Goal: Transaction & Acquisition: Download file/media

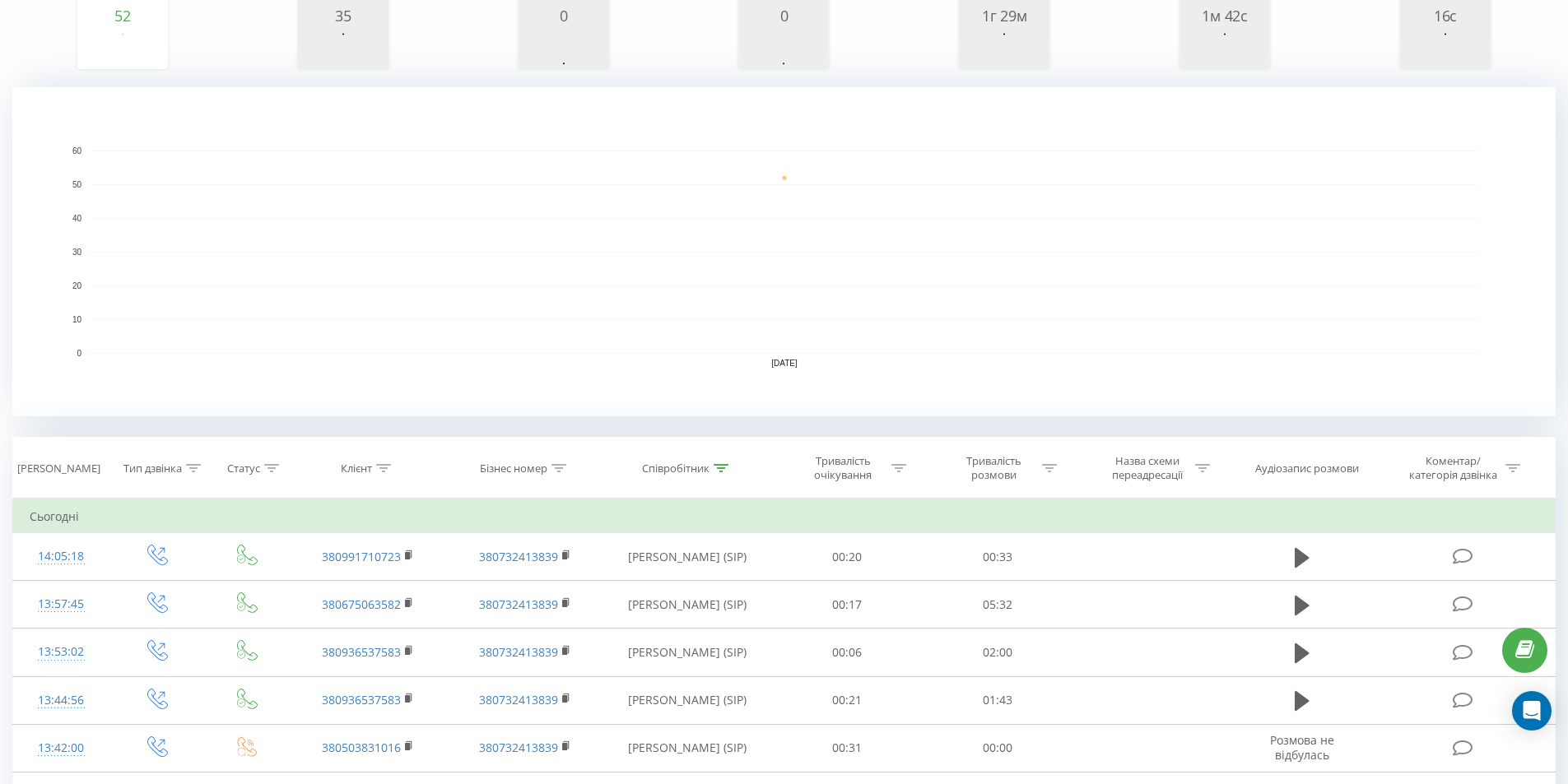
scroll to position [165, 0]
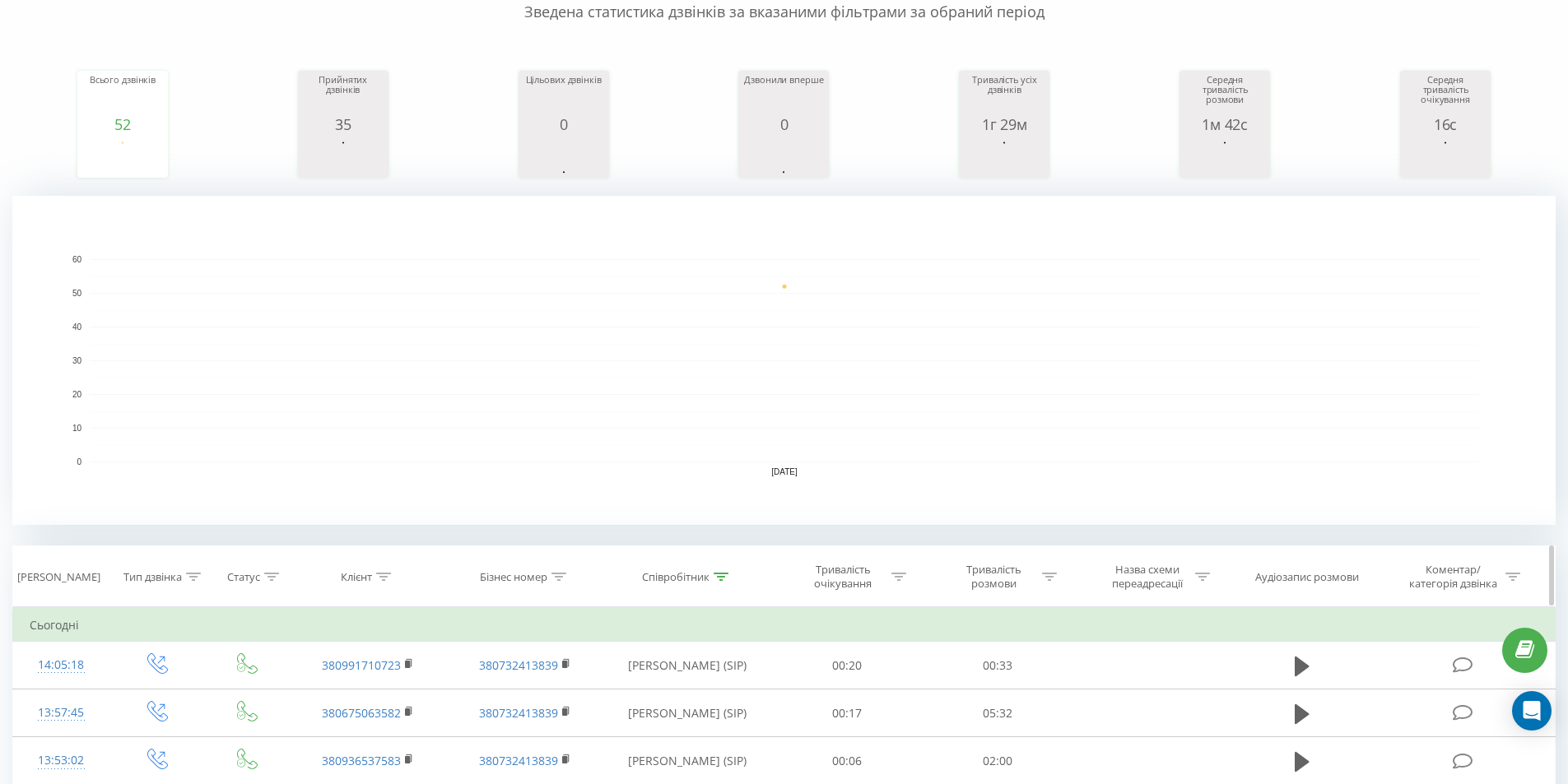
click at [722, 577] on icon at bounding box center [720, 576] width 14 height 9
click at [665, 683] on input "карпюк" at bounding box center [687, 695] width 145 height 29
click at [666, 683] on input "карпюк" at bounding box center [687, 695] width 145 height 29
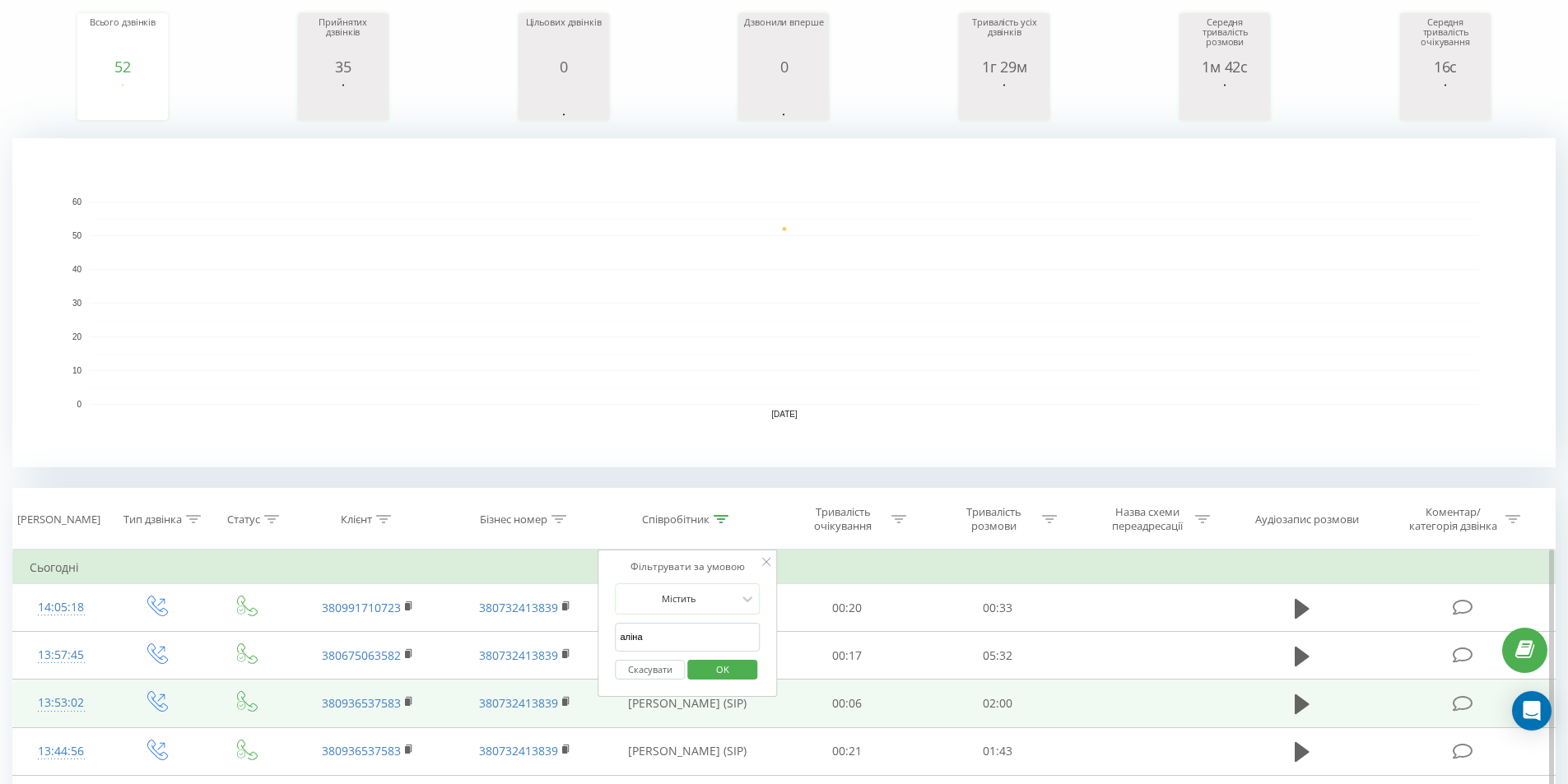
scroll to position [247, 0]
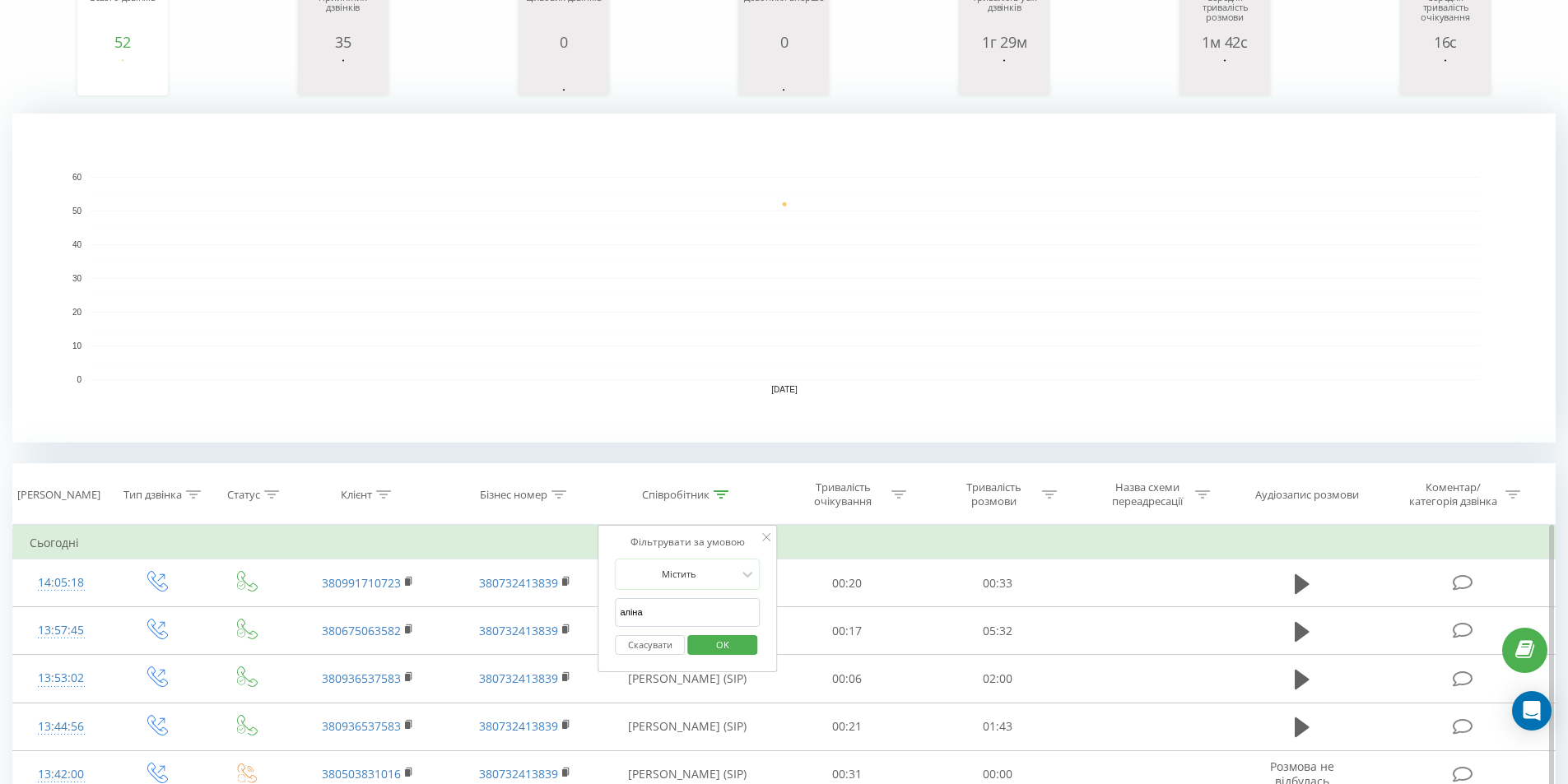
type input "аліна"
click at [716, 642] on span "OK" at bounding box center [722, 644] width 46 height 26
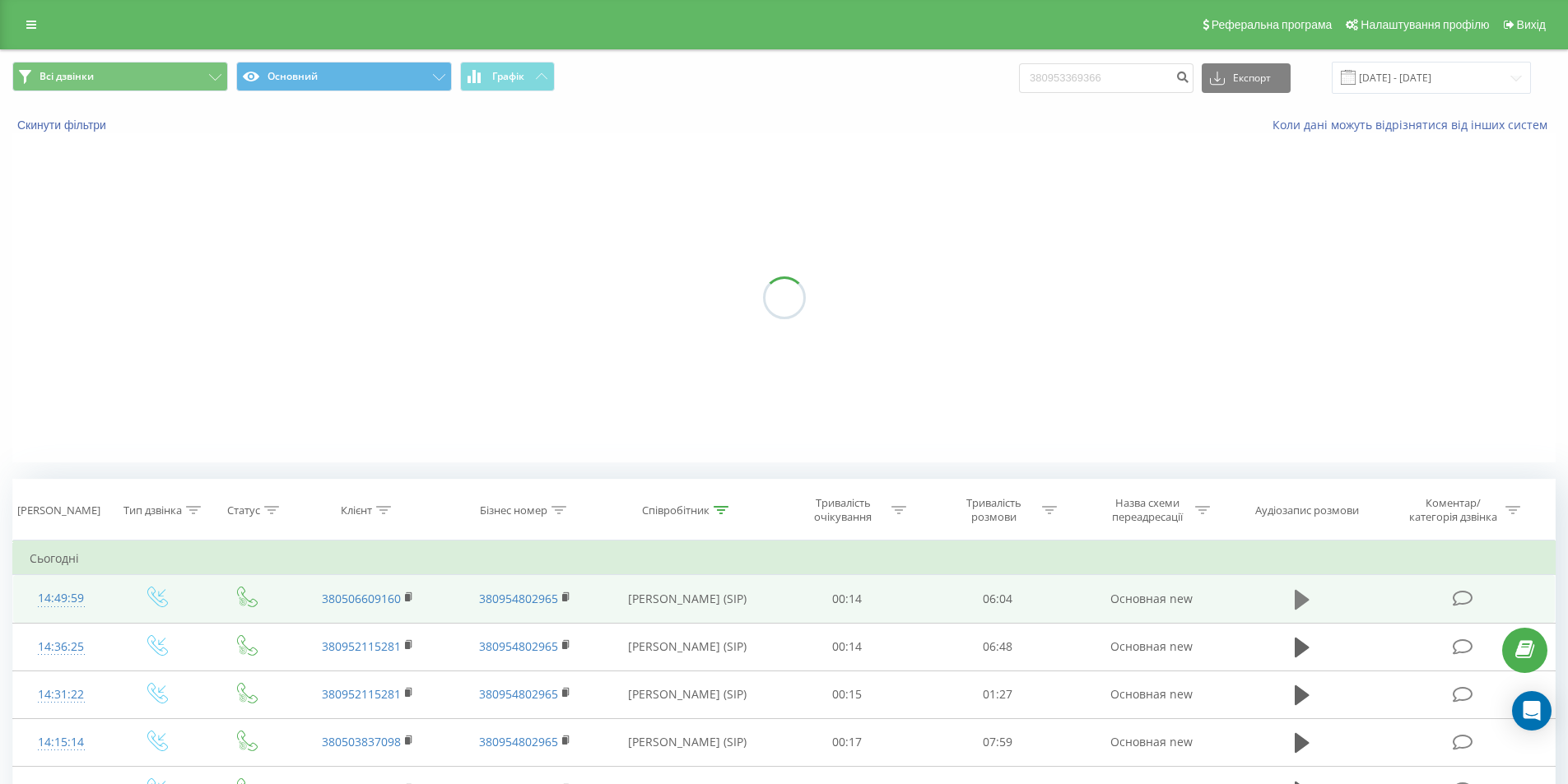
click at [1295, 595] on icon at bounding box center [1302, 599] width 14 height 20
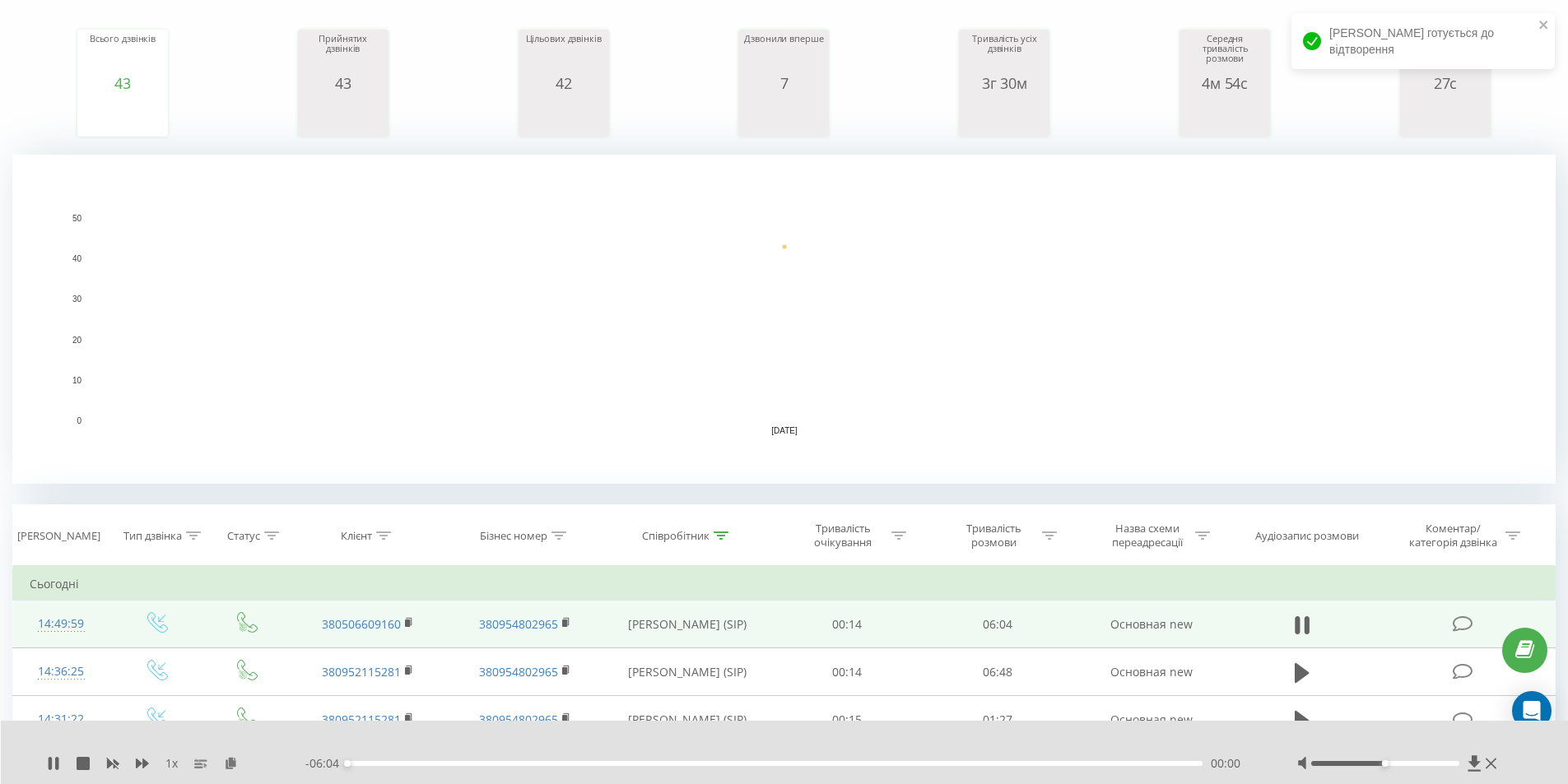
scroll to position [247, 0]
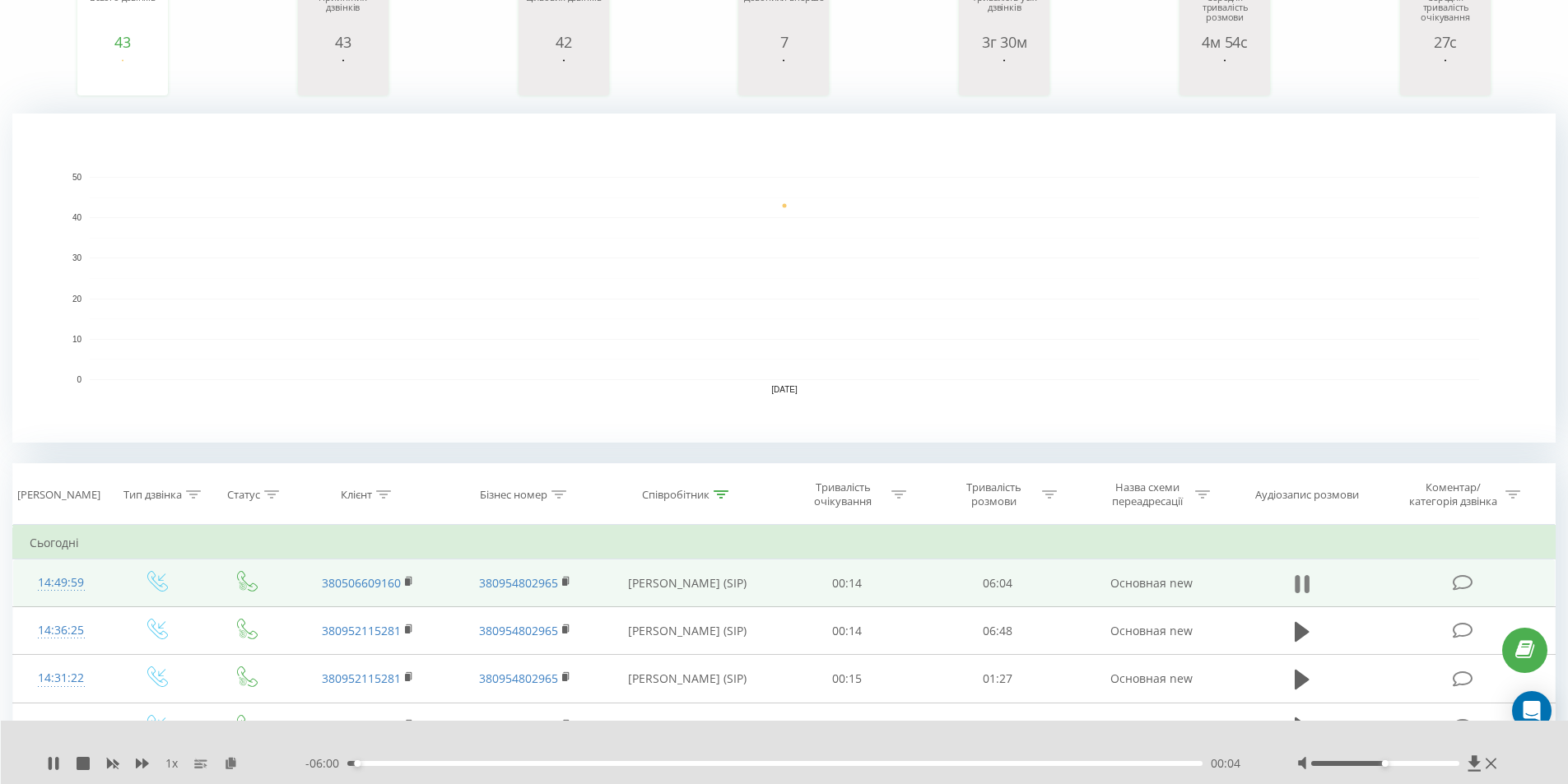
click at [1303, 582] on icon at bounding box center [1302, 584] width 14 height 23
click at [48, 763] on icon at bounding box center [54, 764] width 13 height 13
click at [1401, 763] on div at bounding box center [1385, 763] width 148 height 5
click at [1430, 764] on div at bounding box center [1385, 763] width 148 height 5
click at [1452, 767] on div at bounding box center [1398, 763] width 204 height 16
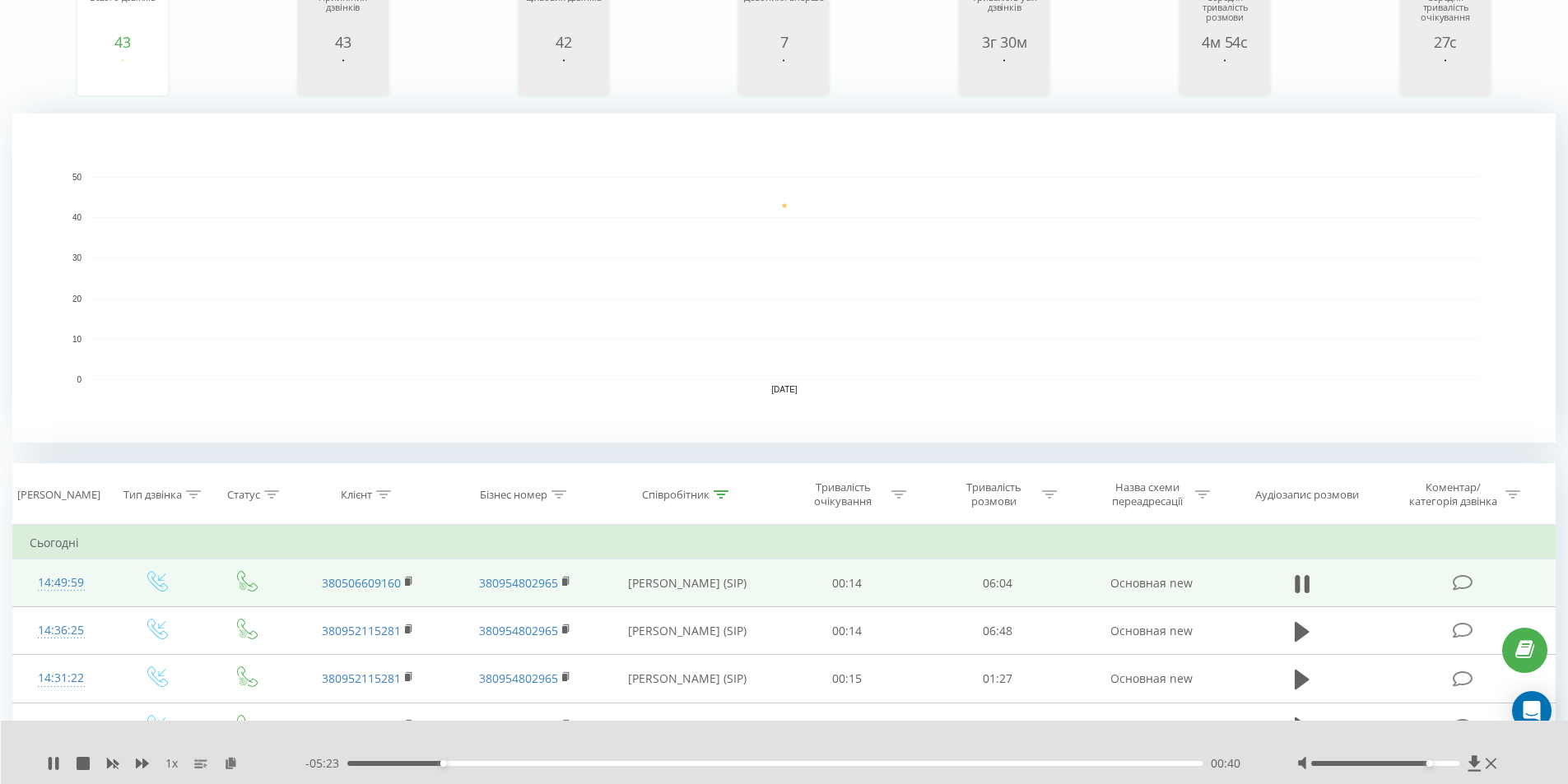
click at [1446, 765] on div at bounding box center [1385, 763] width 148 height 5
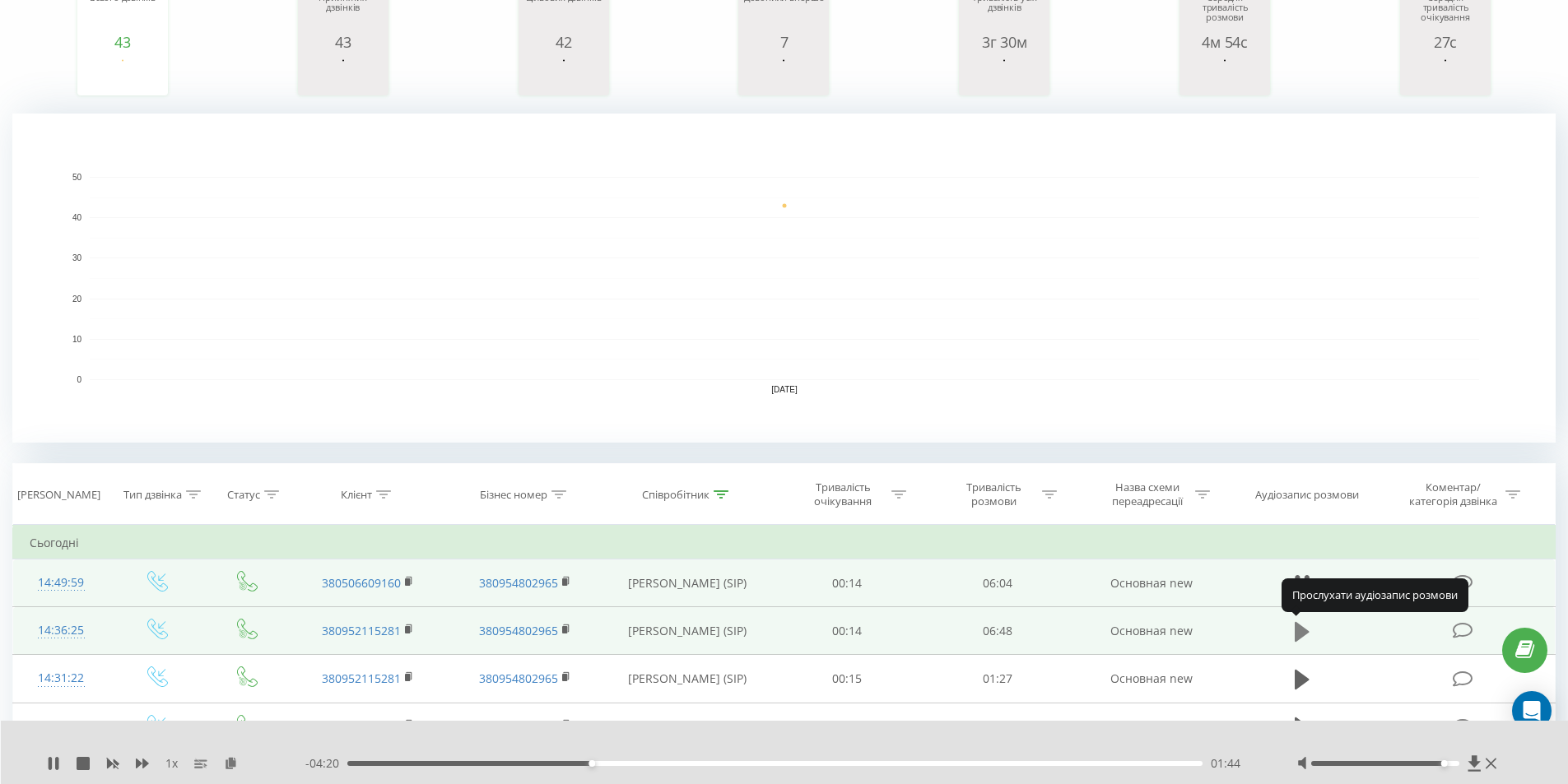
click at [1299, 631] on icon at bounding box center [1302, 632] width 14 height 20
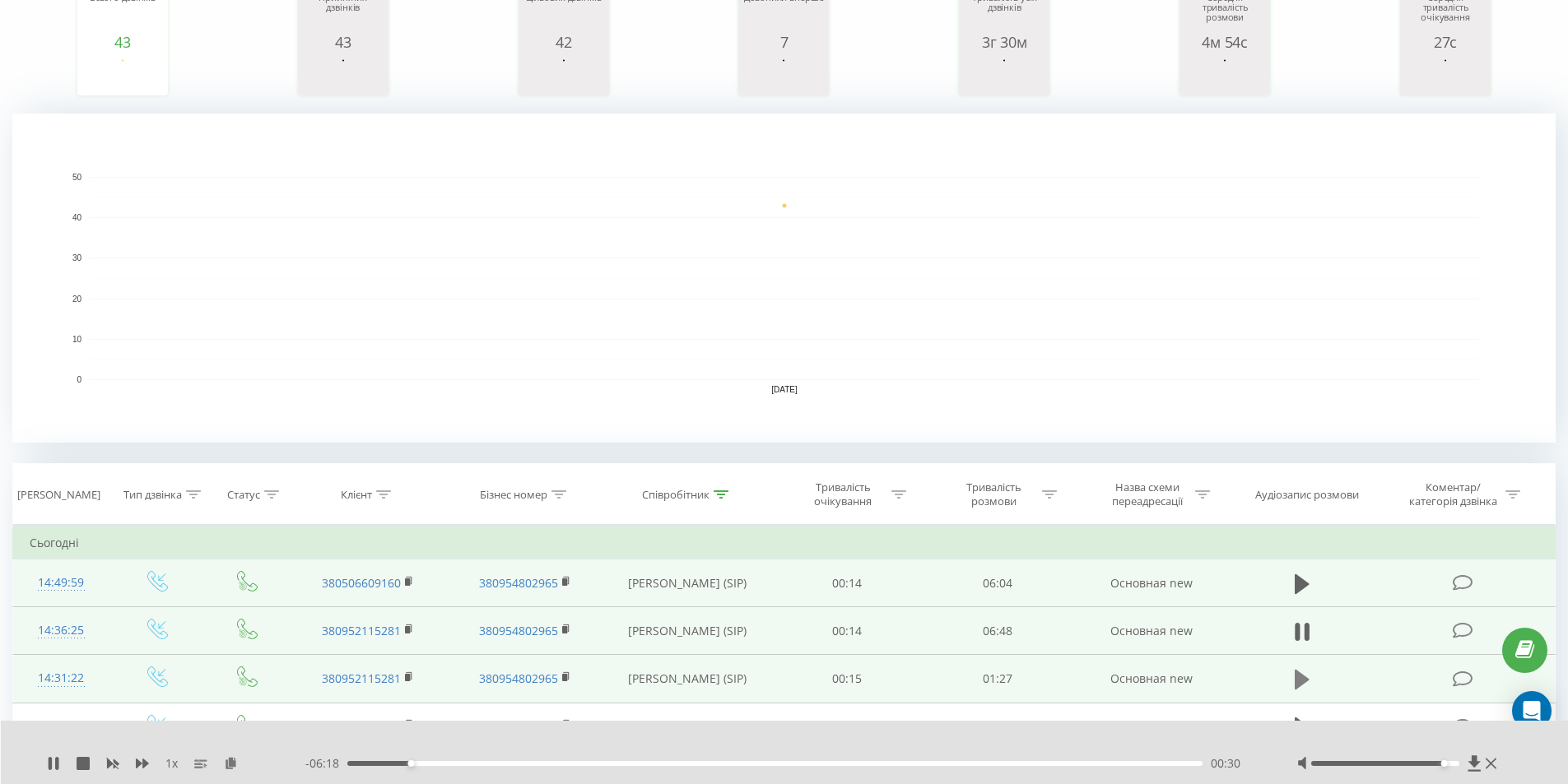
click at [1301, 679] on icon at bounding box center [1302, 679] width 14 height 20
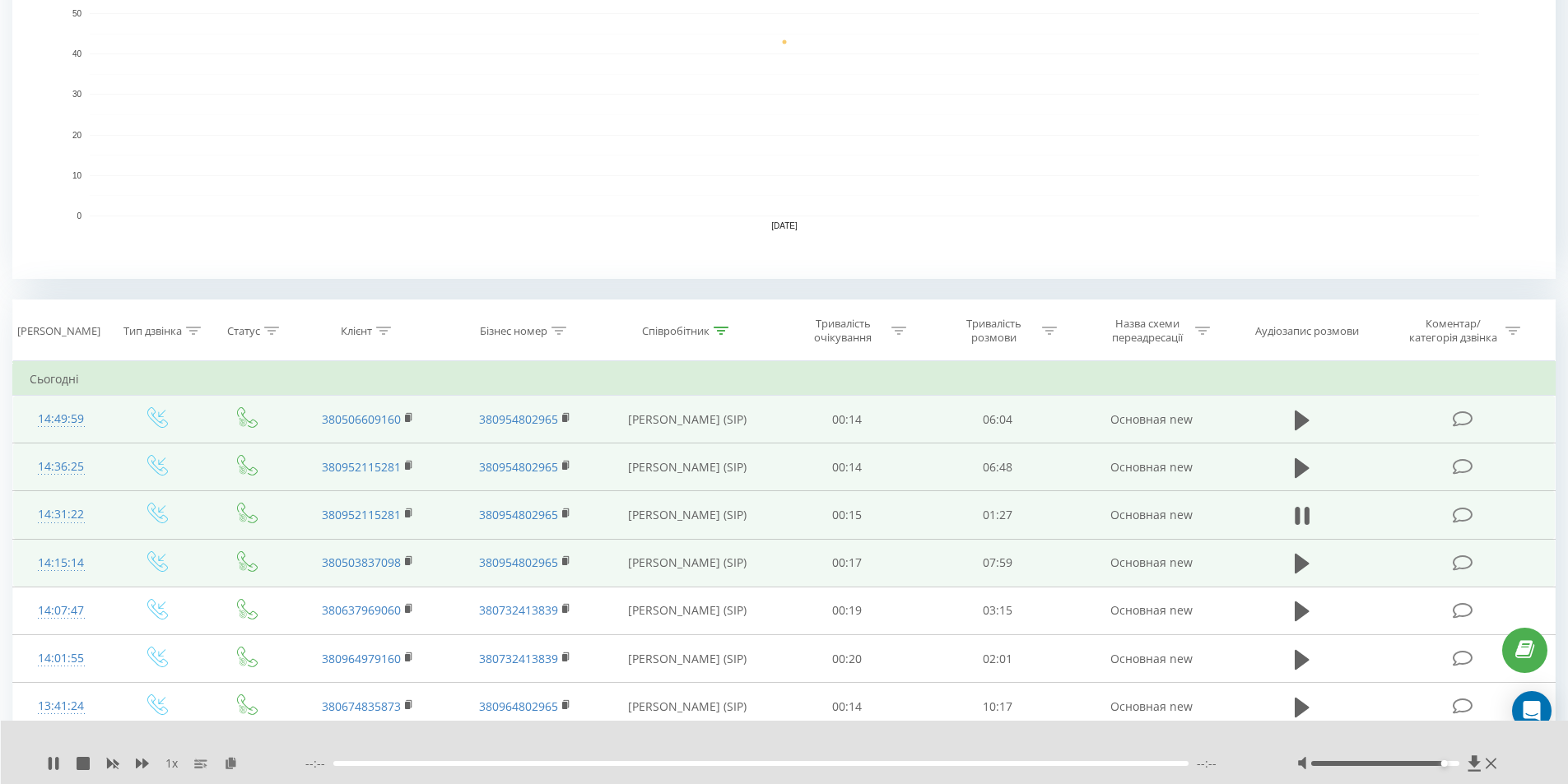
scroll to position [412, 0]
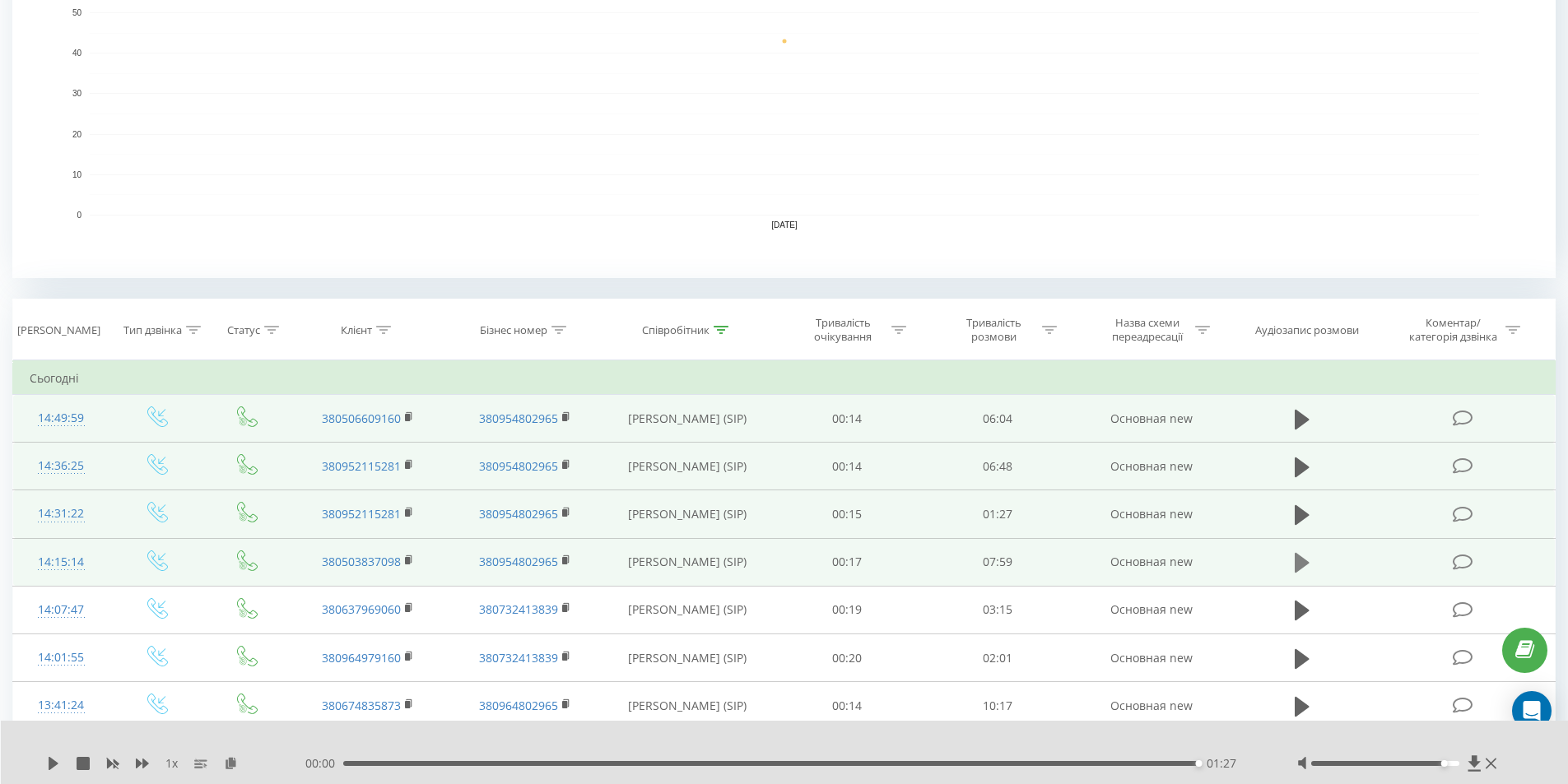
click at [1290, 564] on button at bounding box center [1303, 563] width 25 height 25
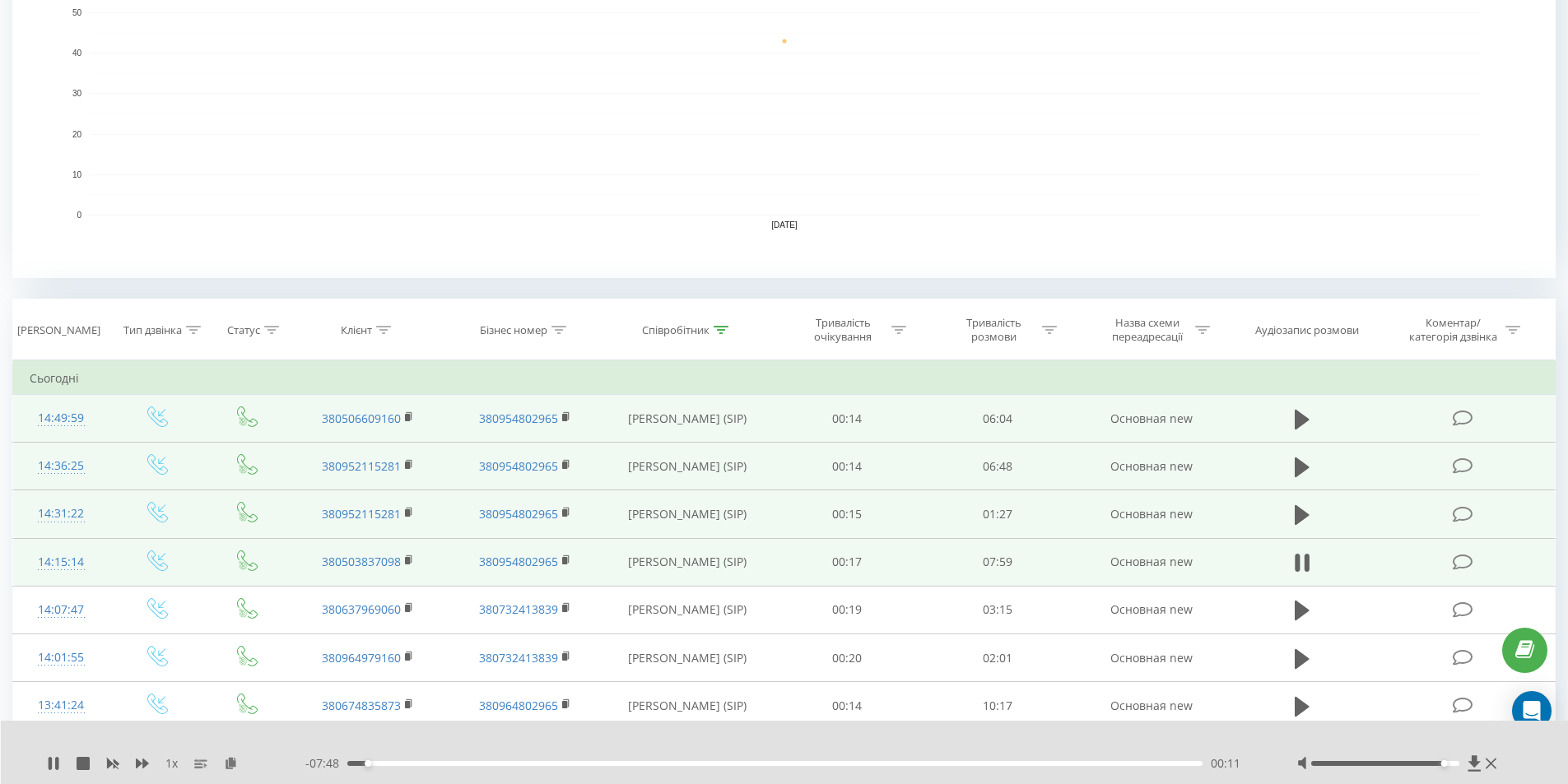
click at [729, 764] on div "00:11" at bounding box center [776, 763] width 856 height 5
click at [1302, 461] on icon at bounding box center [1302, 467] width 14 height 20
click at [1299, 413] on icon at bounding box center [1302, 418] width 14 height 20
click at [676, 763] on div "01:48" at bounding box center [776, 763] width 856 height 5
click at [745, 763] on div "02:22" at bounding box center [776, 763] width 856 height 5
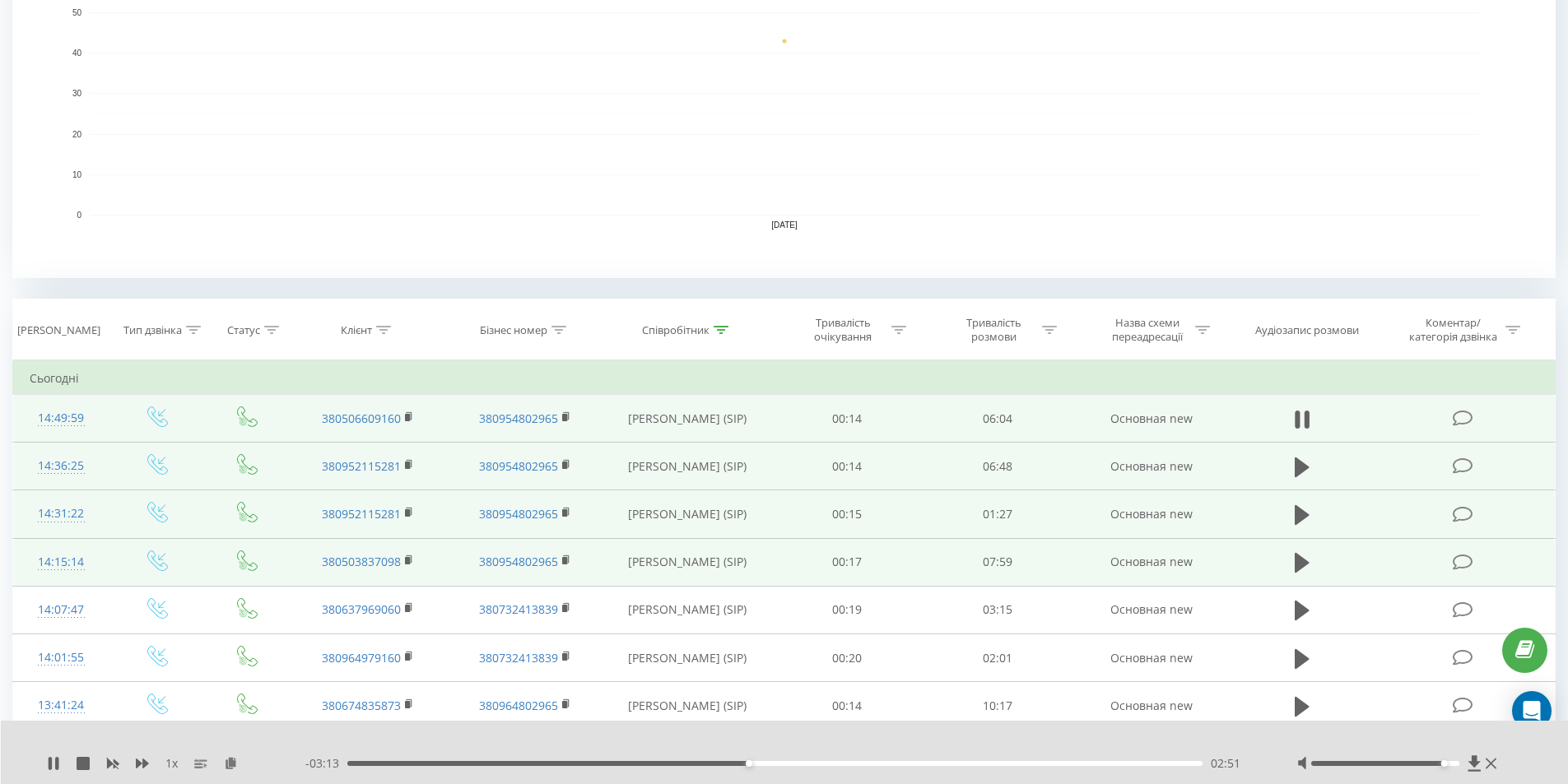
click at [793, 763] on div "02:51" at bounding box center [776, 763] width 856 height 5
click at [777, 764] on div "03:12" at bounding box center [776, 763] width 856 height 5
click at [762, 764] on div "03:05" at bounding box center [776, 763] width 856 height 5
click at [884, 764] on div "03:49" at bounding box center [776, 763] width 856 height 5
click at [1299, 466] on icon at bounding box center [1302, 467] width 14 height 20
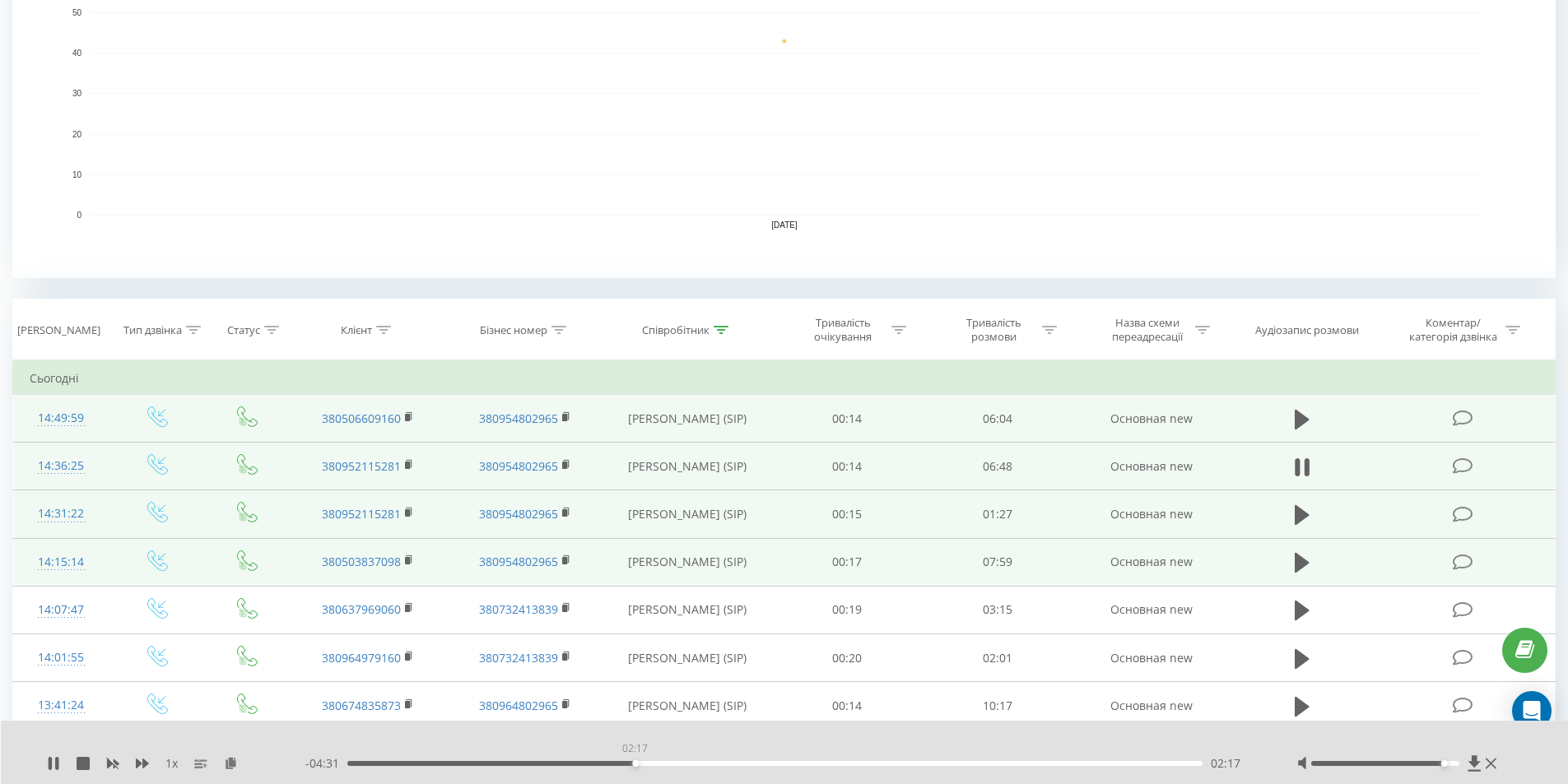
click at [635, 764] on div "02:17" at bounding box center [776, 763] width 856 height 5
click at [702, 764] on div "02:50" at bounding box center [776, 763] width 856 height 5
click at [793, 761] on div "02:51" at bounding box center [776, 763] width 856 height 5
click at [1018, 765] on div "05:21" at bounding box center [776, 763] width 856 height 5
click at [1298, 556] on icon at bounding box center [1302, 562] width 14 height 20
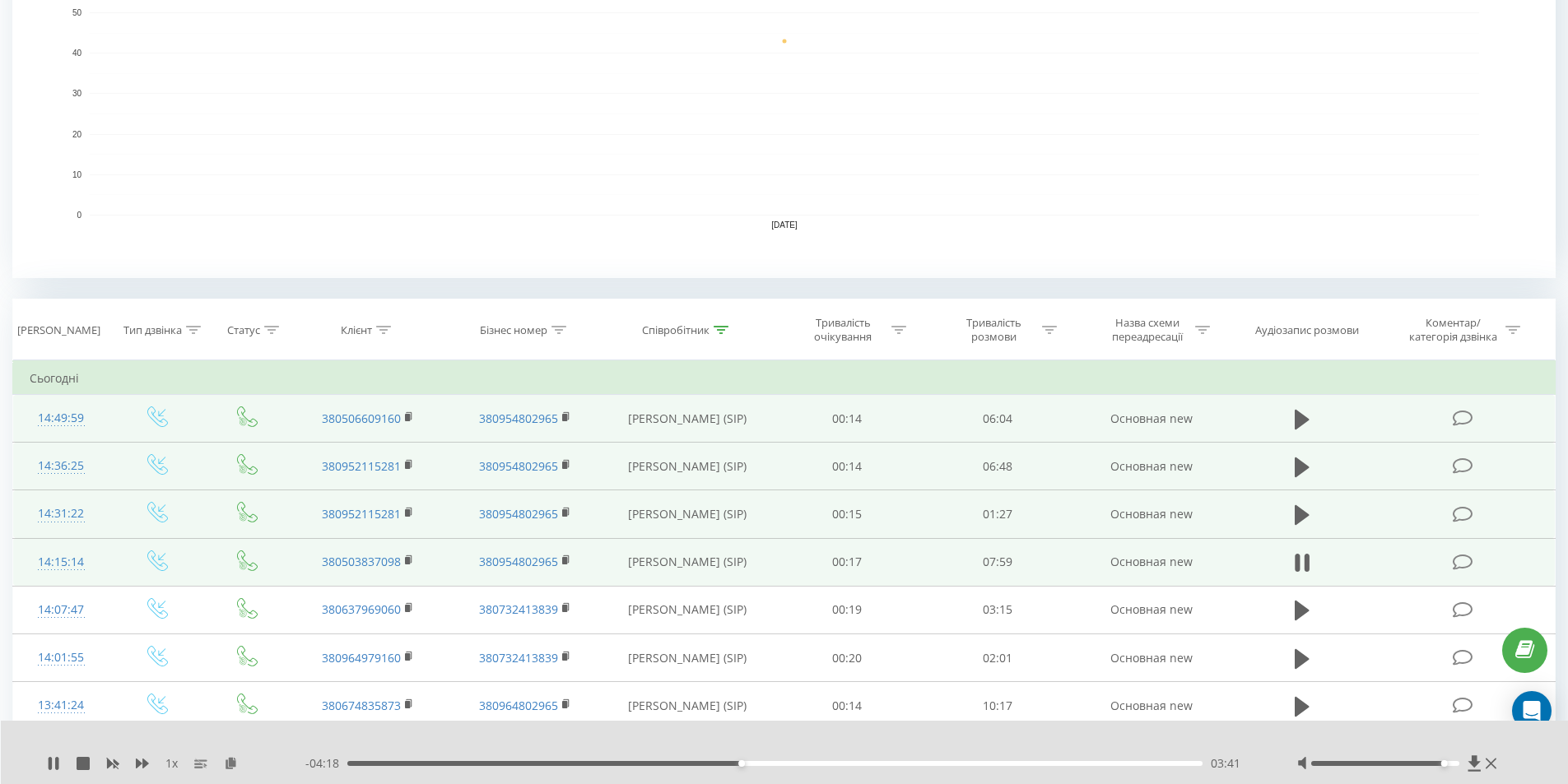
click at [970, 765] on div "03:41" at bounding box center [776, 763] width 856 height 5
click at [1034, 762] on div "00:00" at bounding box center [776, 763] width 856 height 5
click at [1131, 766] on div "- 01:17 06:42 06:42" at bounding box center [781, 763] width 951 height 16
click at [1131, 764] on div "06:42" at bounding box center [776, 763] width 856 height 5
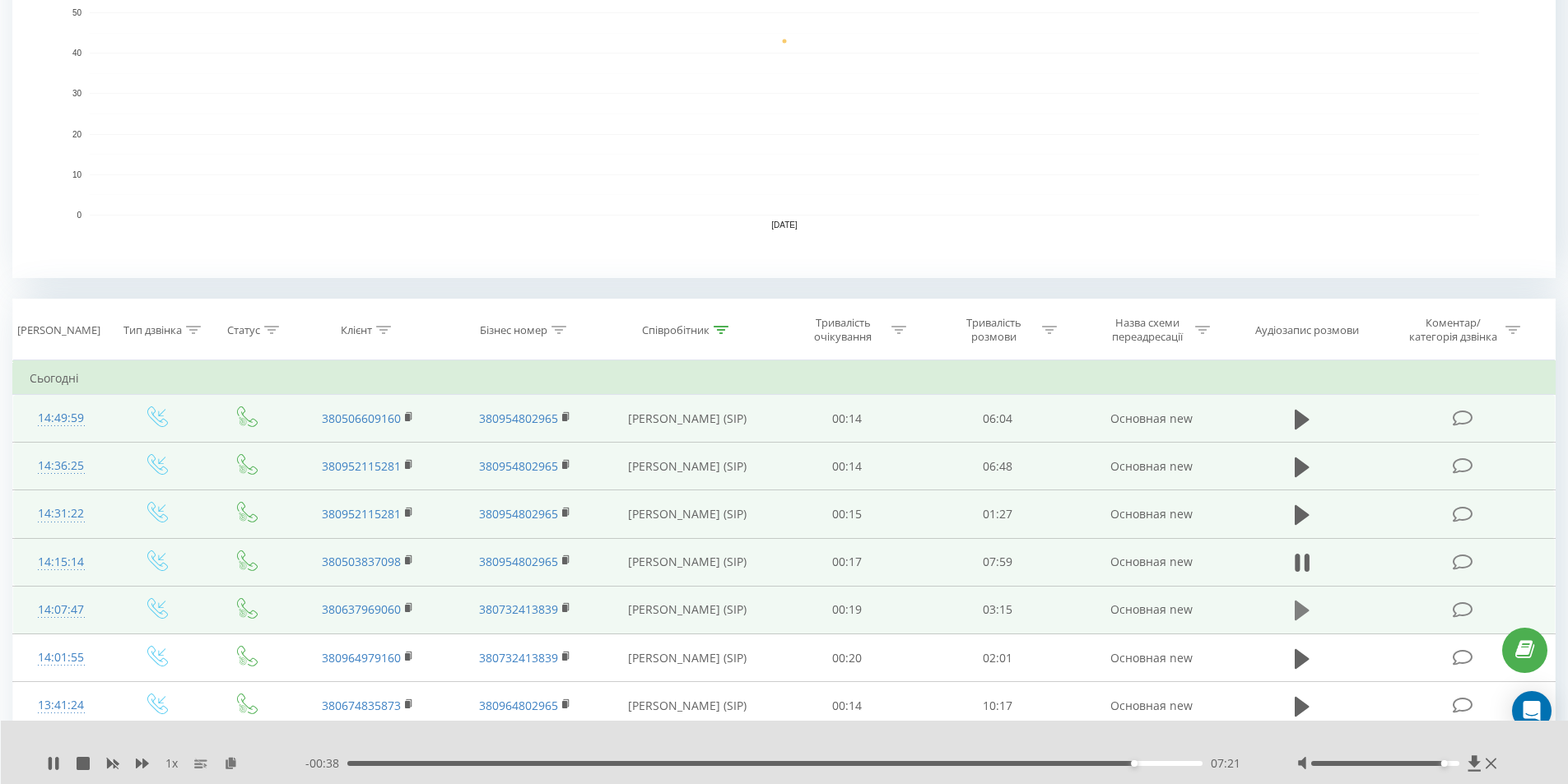
click at [1304, 613] on icon at bounding box center [1302, 610] width 14 height 20
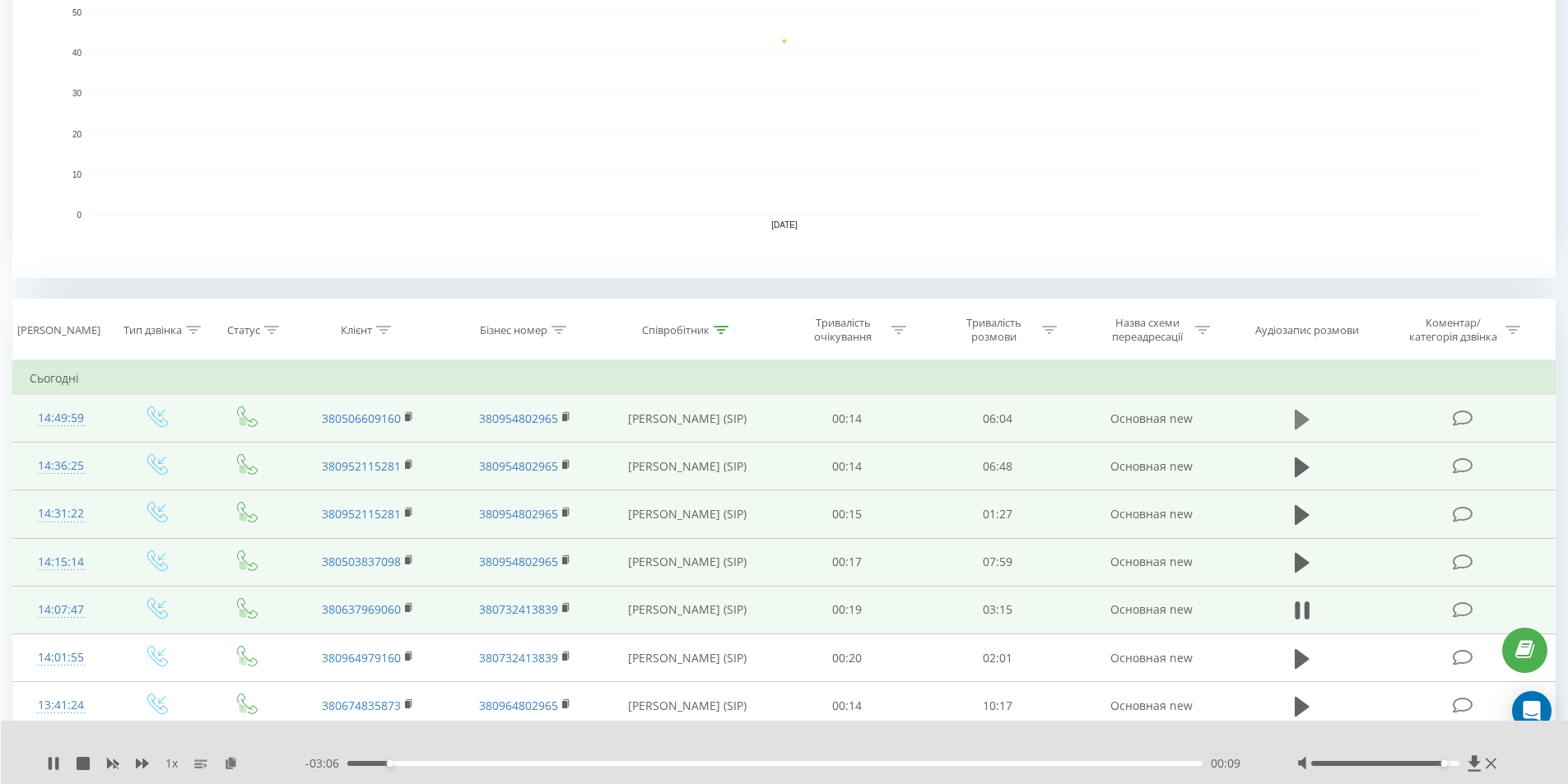
click at [1295, 417] on icon at bounding box center [1302, 418] width 14 height 20
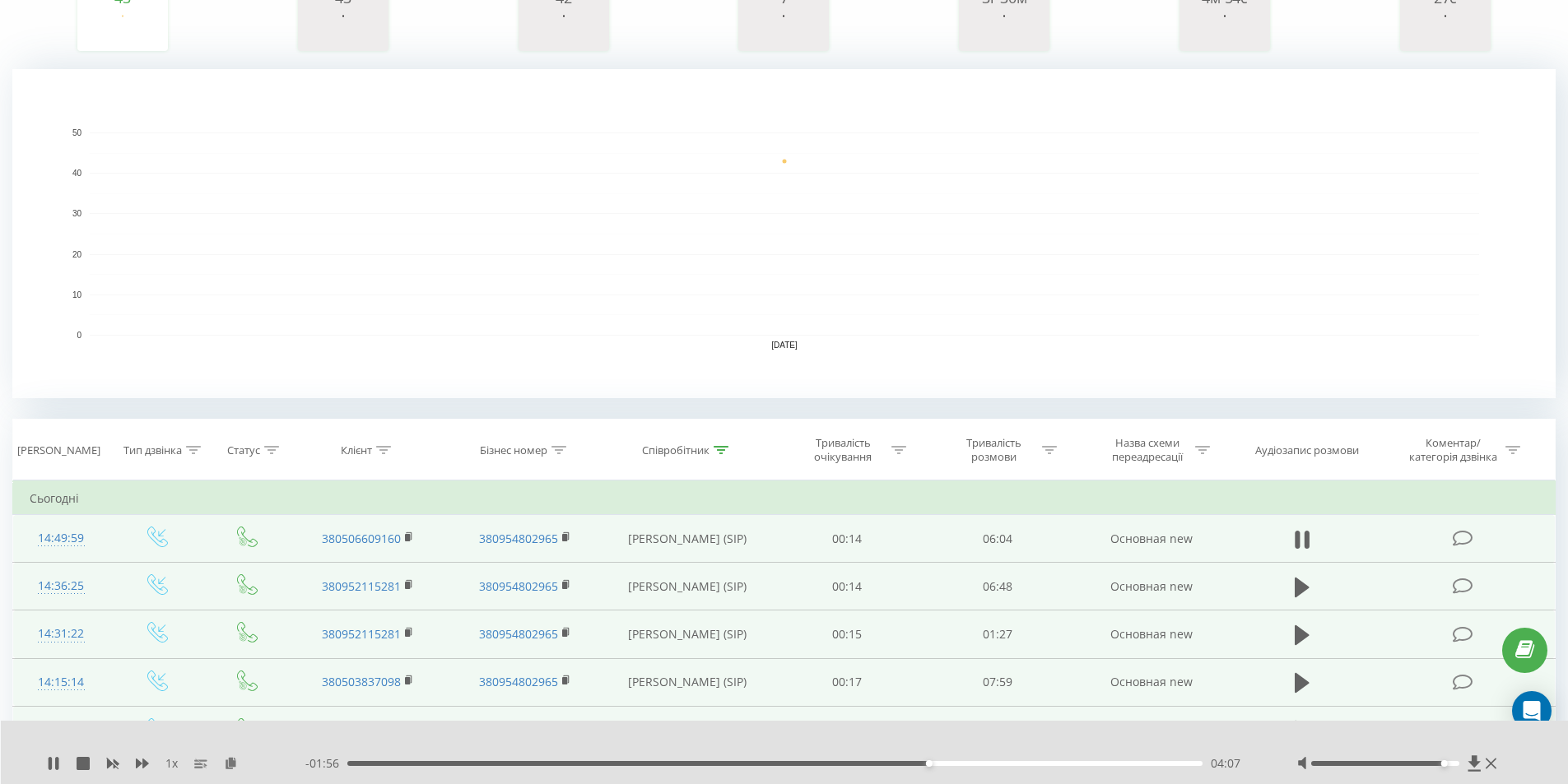
scroll to position [329, 0]
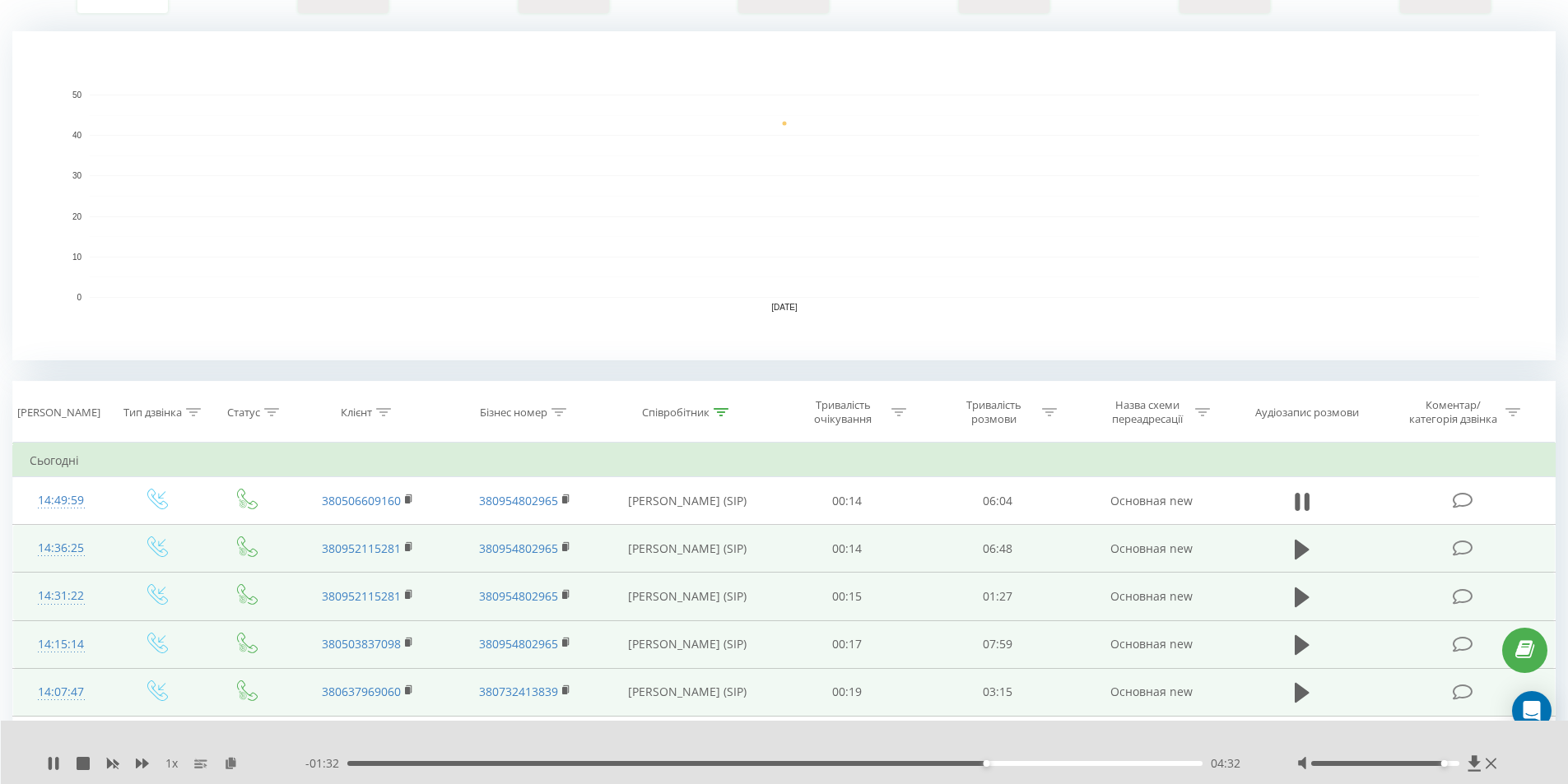
drag, startPoint x: 1307, startPoint y: 501, endPoint x: 879, endPoint y: 92, distance: 592.0
click at [1306, 500] on icon at bounding box center [1306, 502] width 5 height 18
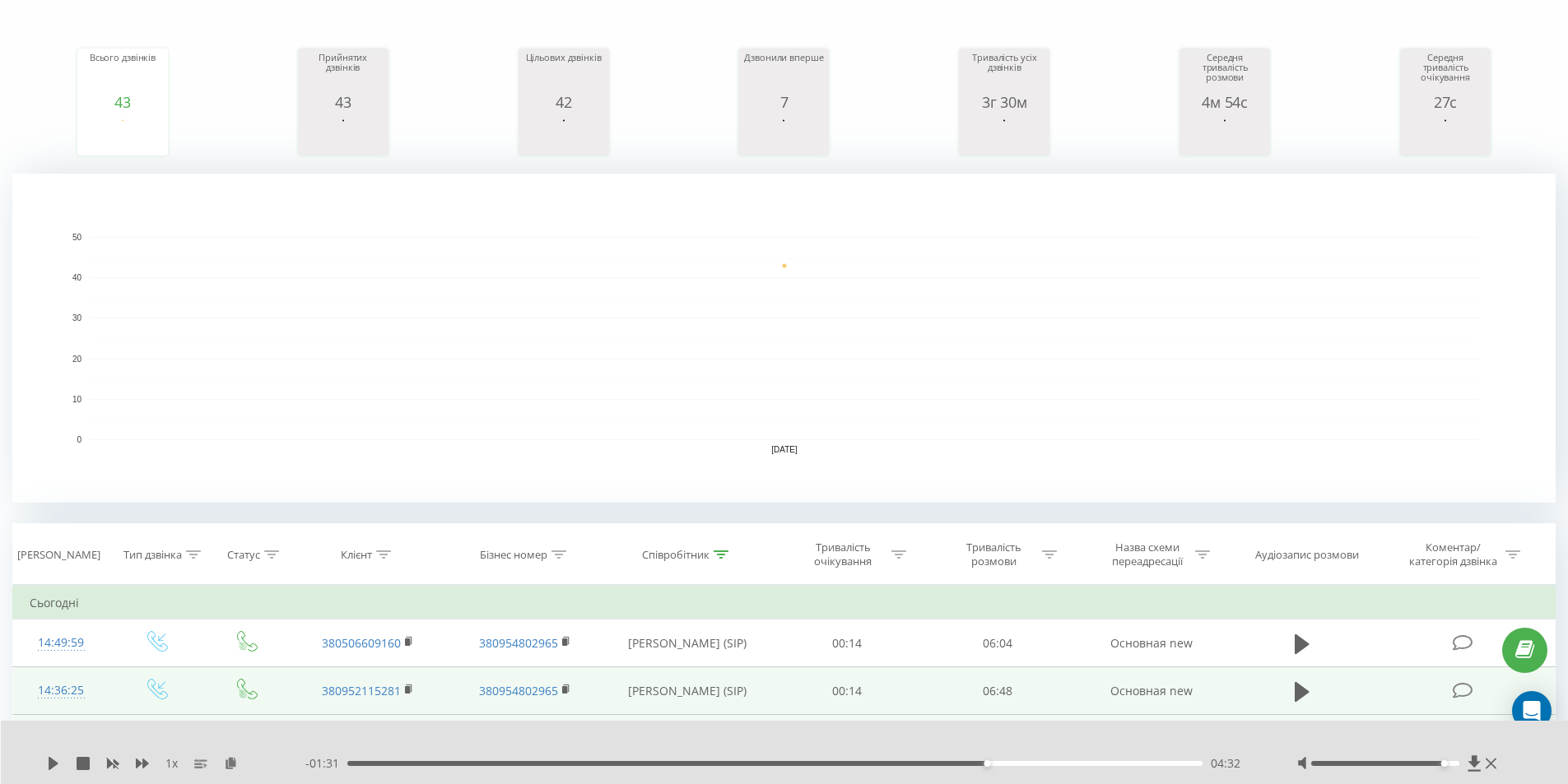
scroll to position [247, 0]
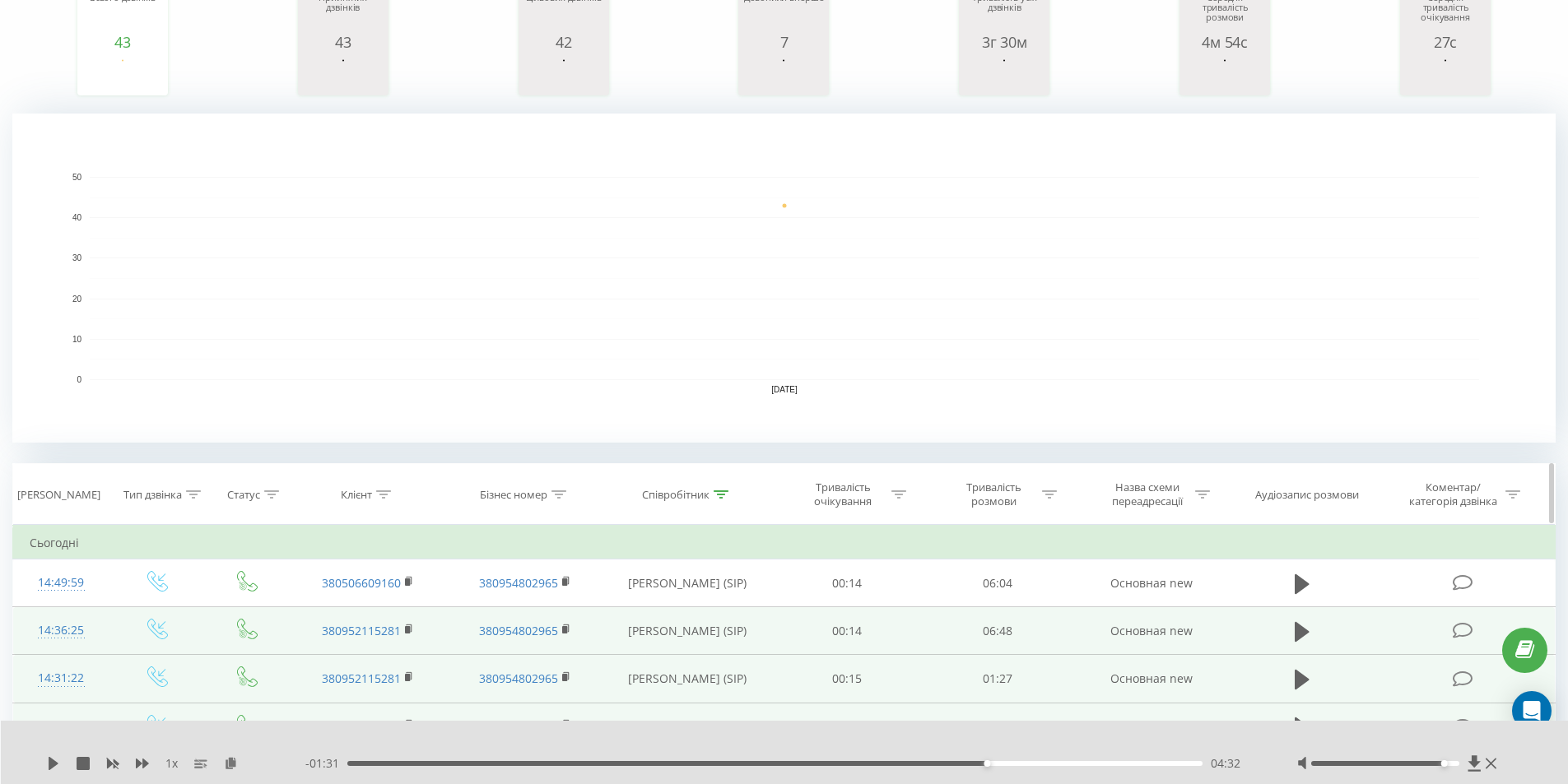
click at [718, 495] on icon at bounding box center [720, 494] width 14 height 9
click at [657, 607] on input "аліна" at bounding box center [687, 613] width 145 height 29
click at [704, 646] on span "OK" at bounding box center [722, 644] width 46 height 26
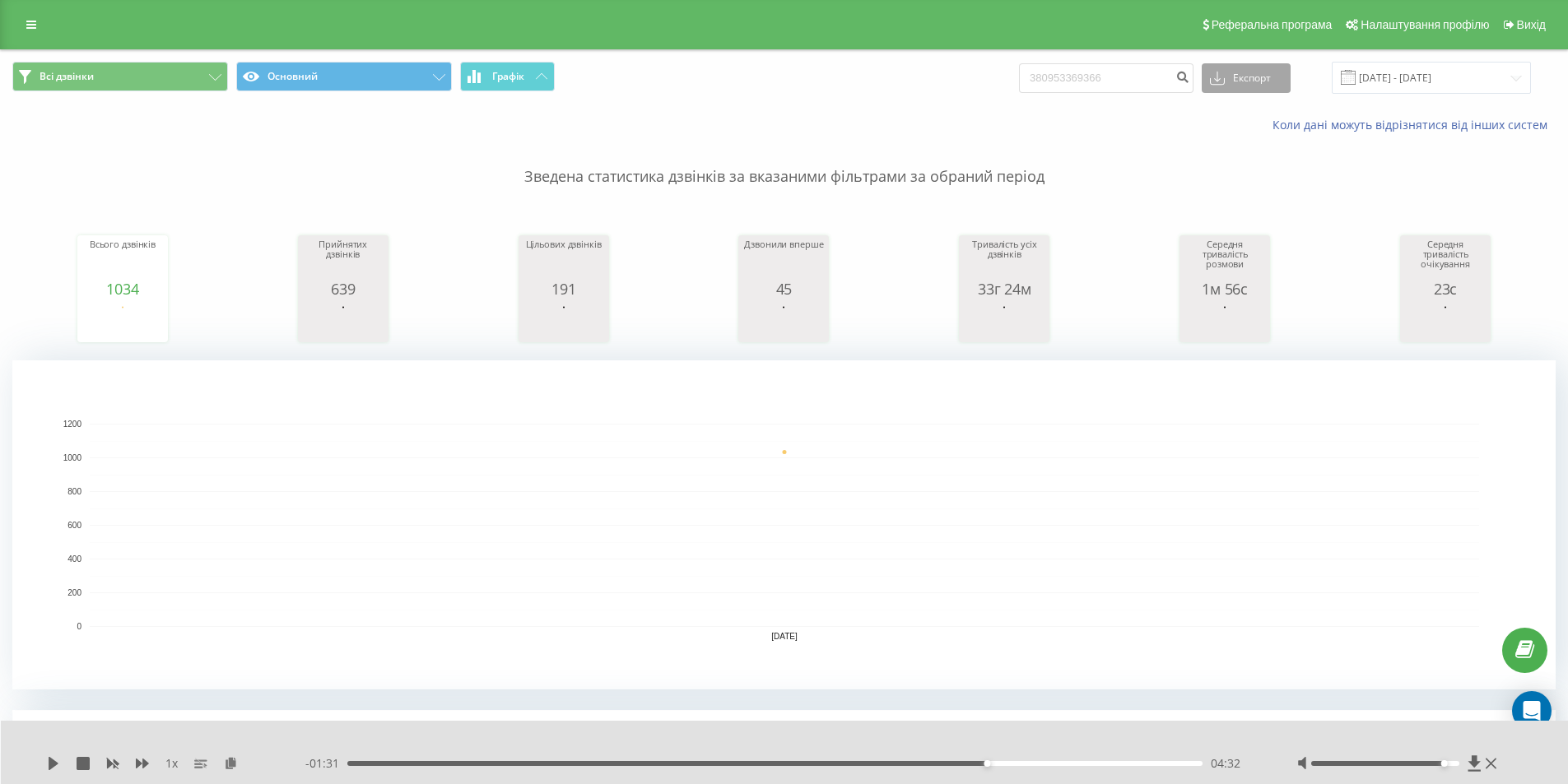
click at [1277, 74] on button "Експорт" at bounding box center [1246, 78] width 89 height 30
click at [1239, 167] on span ".xlsx" at bounding box center [1227, 168] width 24 height 15
